Goal: Find specific page/section: Find specific page/section

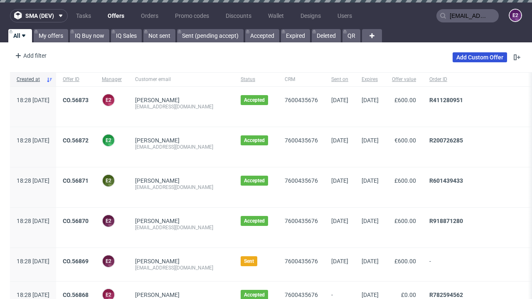
type input "[EMAIL_ADDRESS][DOMAIN_NAME]"
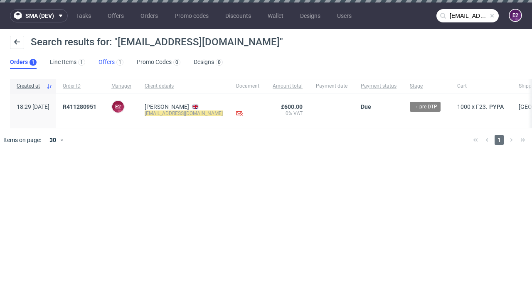
click at [111, 62] on link "Offers 1" at bounding box center [111, 62] width 25 height 13
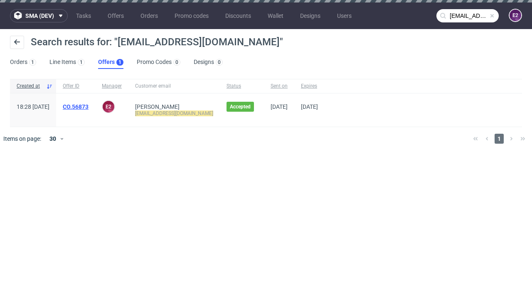
click at [89, 107] on link "CO.56873" at bounding box center [76, 107] width 26 height 7
